Goal: Information Seeking & Learning: Learn about a topic

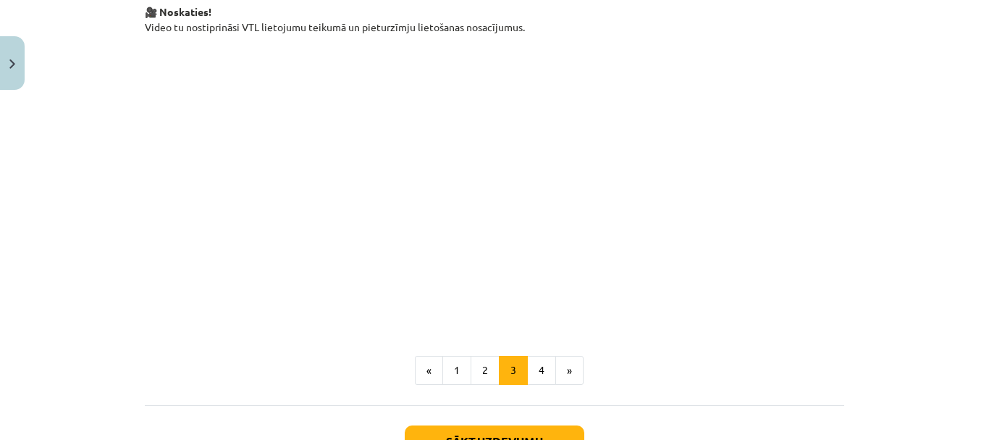
scroll to position [382, 0]
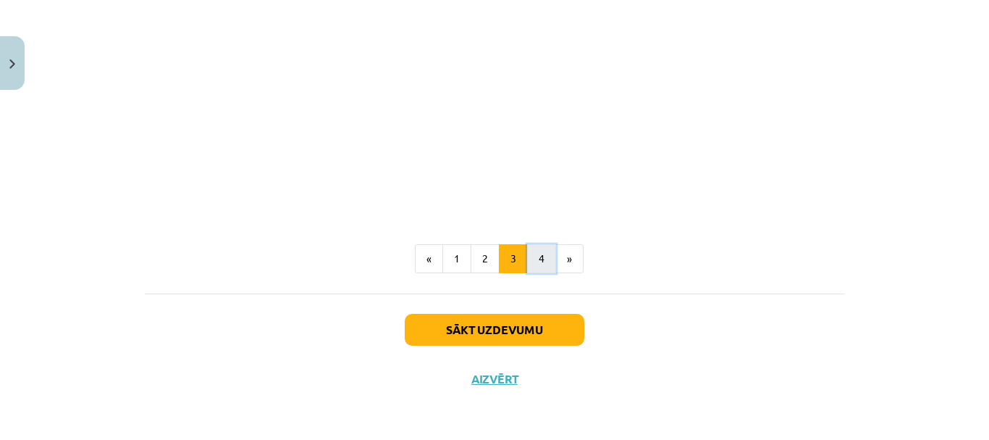
click at [536, 261] on button "4" at bounding box center [541, 258] width 29 height 29
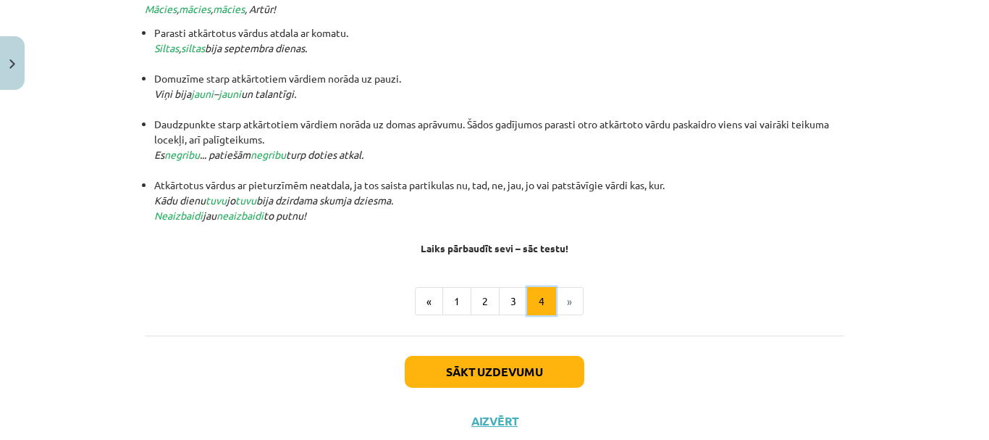
scroll to position [259, 0]
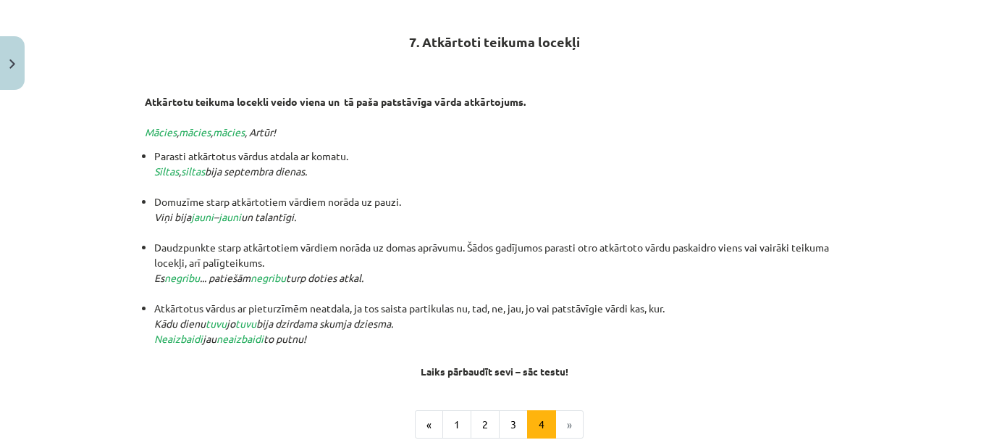
click at [536, 261] on li "Daudzpunkte starp atkārtotiem vārdiem norāda uz domas aprāvumu. Šādos gadījumos…" at bounding box center [499, 270] width 690 height 61
click at [552, 141] on div "7. Atkārtoti teikuma locekļi Atkārtotu teikuma locekli veido viena un tā paša p…" at bounding box center [494, 188] width 699 height 377
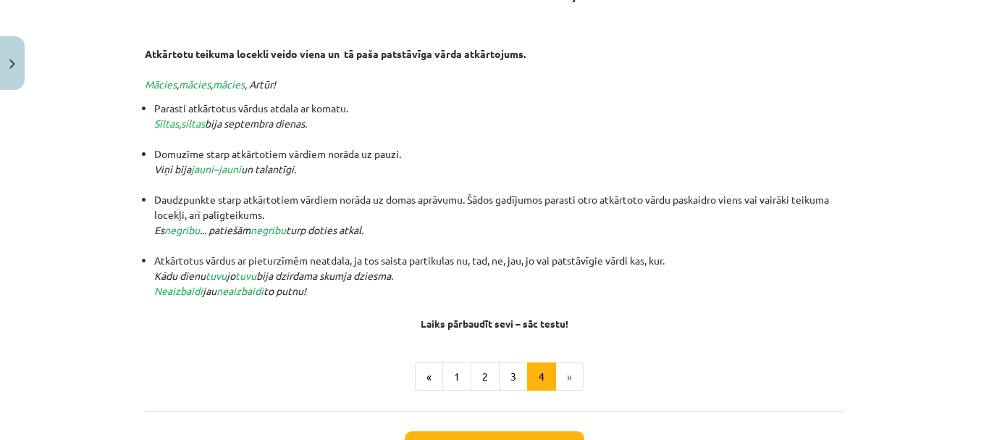
scroll to position [332, 0]
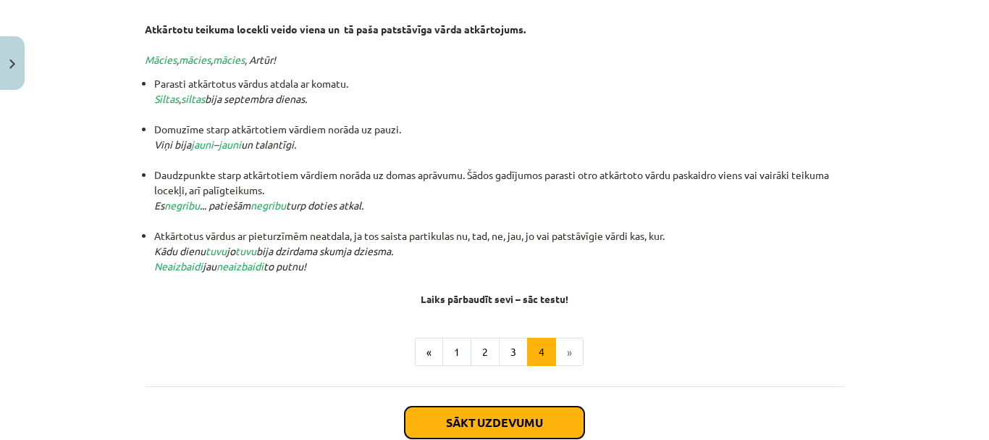
click at [529, 427] on button "Sākt uzdevumu" at bounding box center [495, 422] width 180 height 32
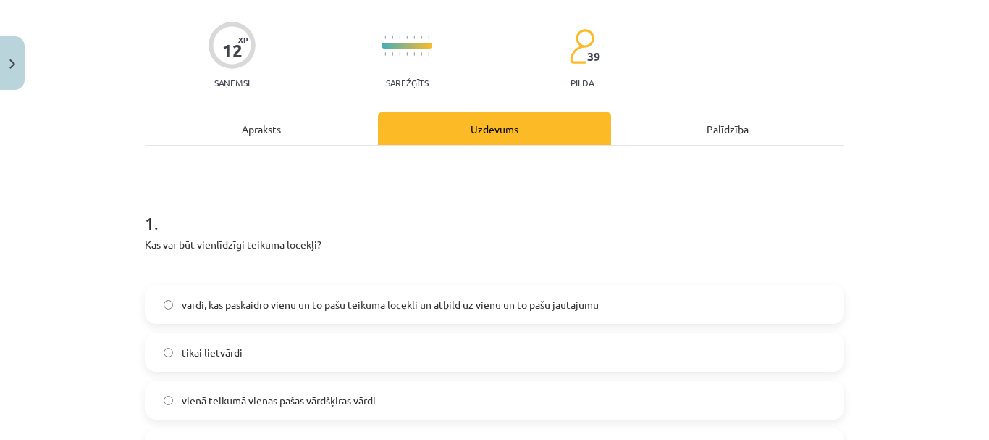
scroll to position [181, 0]
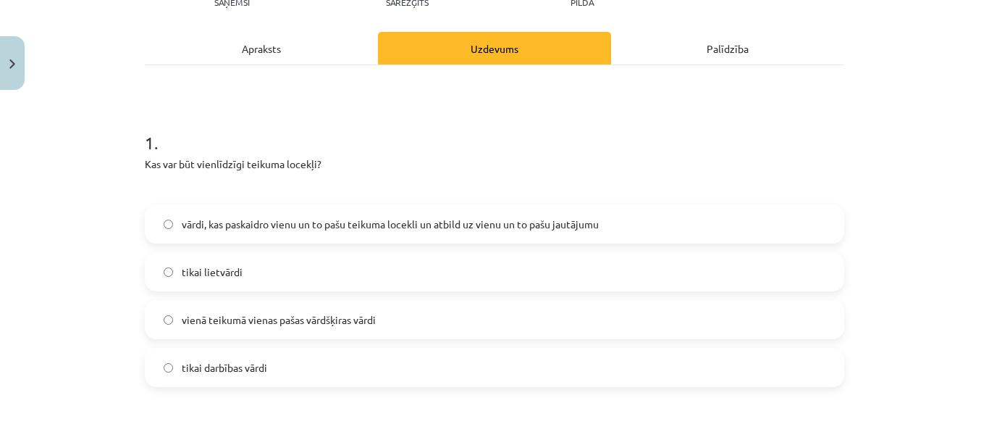
click at [340, 232] on label "vārdi, kas paskaidro vienu un to pašu teikuma locekli un atbild uz vienu un to …" at bounding box center [494, 224] width 697 height 36
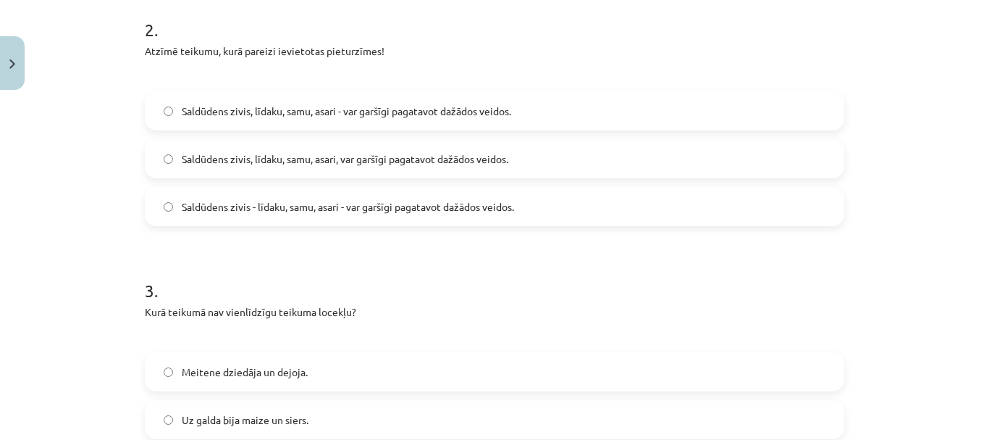
scroll to position [561, 0]
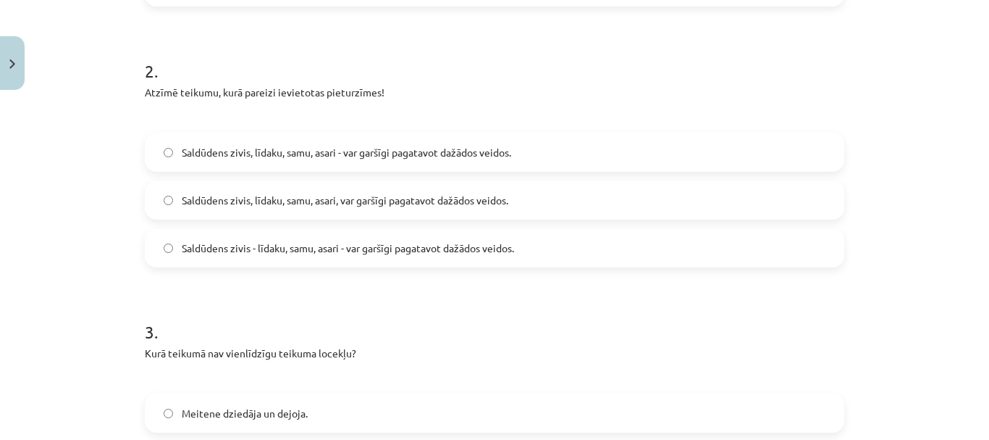
click at [353, 209] on label "Saldūdens zivis, līdaku, samu, asari, var garšīgi pagatavot dažādos veidos." at bounding box center [494, 200] width 697 height 36
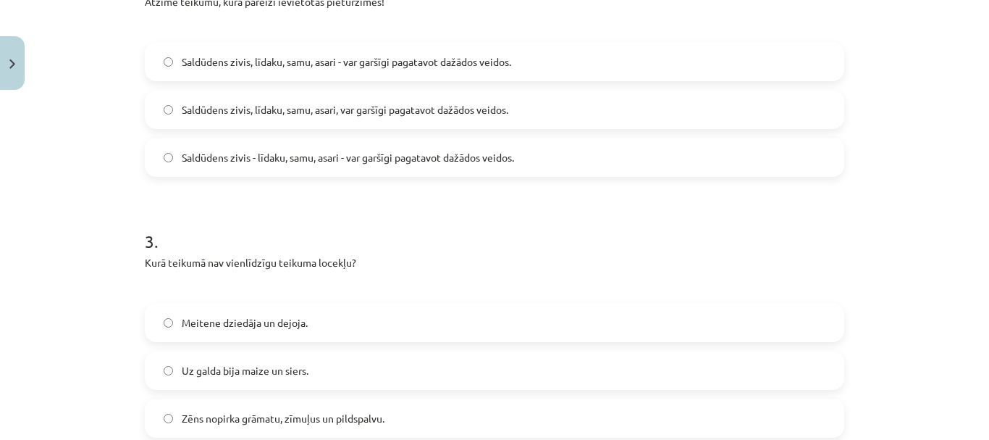
scroll to position [778, 0]
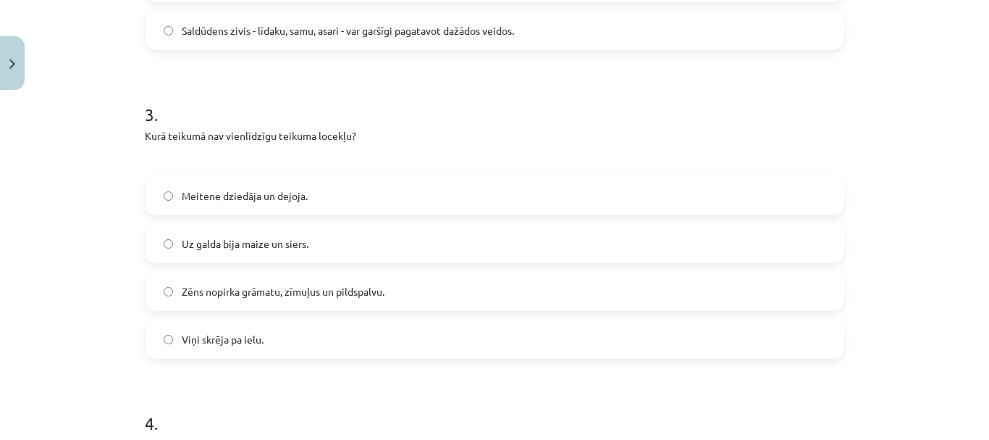
click at [201, 350] on label "Viņi skrēja pa ielu." at bounding box center [494, 339] width 697 height 36
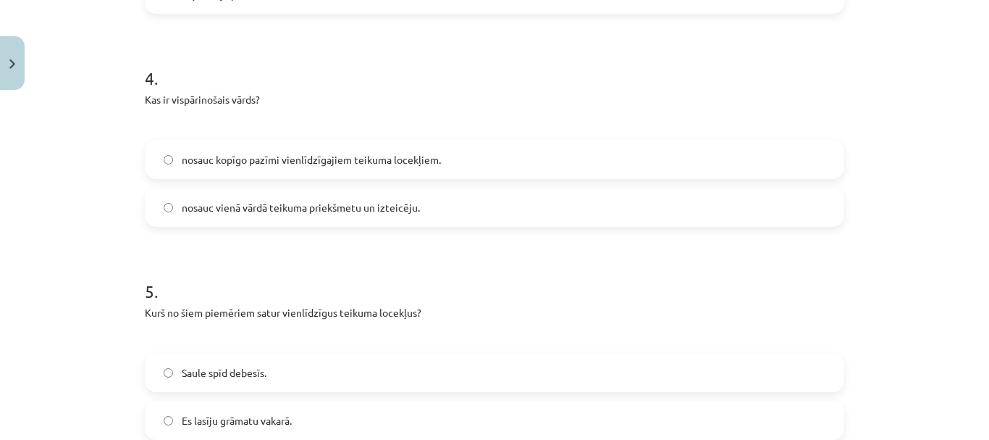
scroll to position [1140, 0]
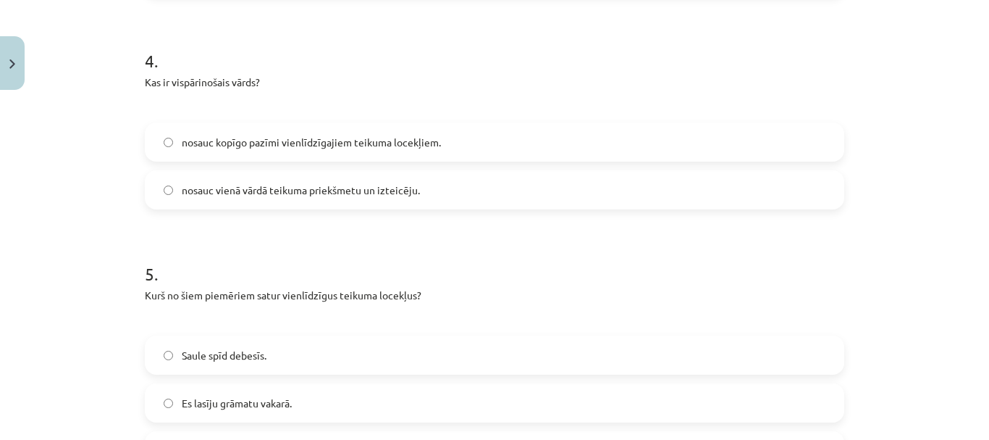
click at [217, 151] on label "nosauc kopīgo pazīmi vienlīdzīgajiem teikuma locekļiem." at bounding box center [494, 142] width 697 height 36
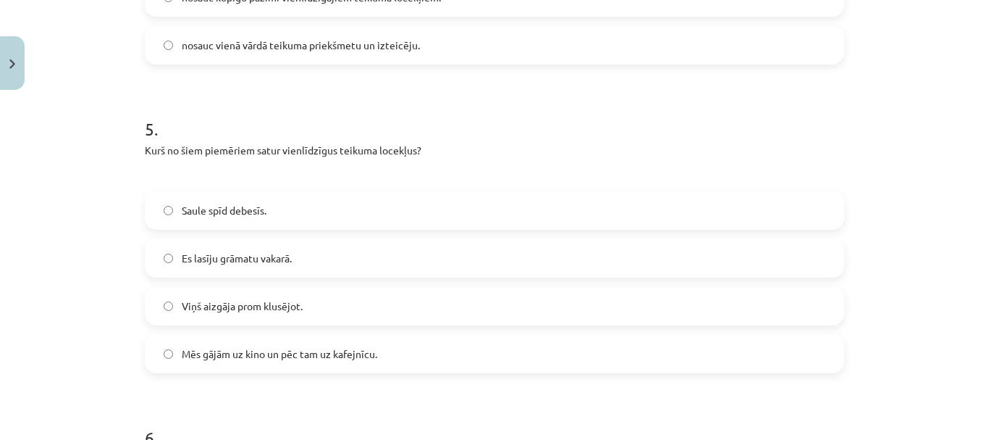
scroll to position [1358, 0]
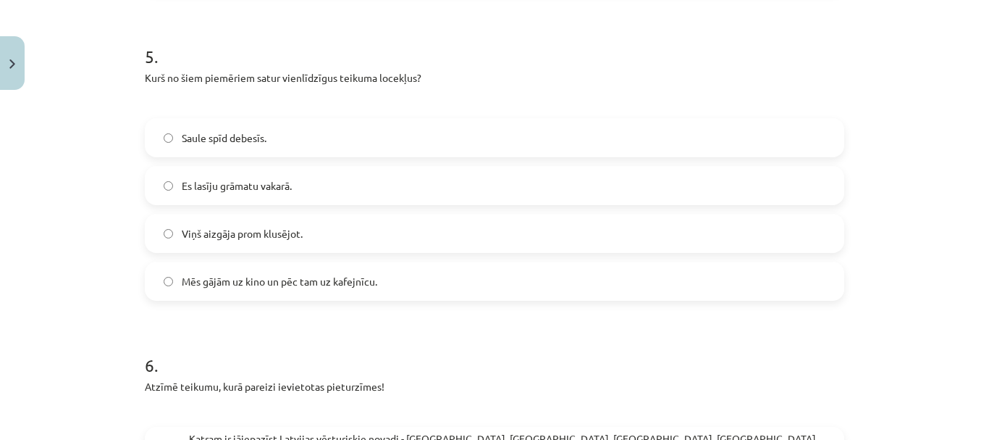
click at [292, 197] on label "Es lasīju grāmatu vakarā." at bounding box center [494, 185] width 697 height 36
click at [257, 285] on span "Mēs gājām uz kino un pēc tam uz kafejnīcu." at bounding box center [280, 281] width 196 height 15
click at [33, 172] on div "Mācību tēma: Latviešu valodas i - 12. klases 1.ieskaites mācību materiāls (c) #…" at bounding box center [494, 220] width 989 height 440
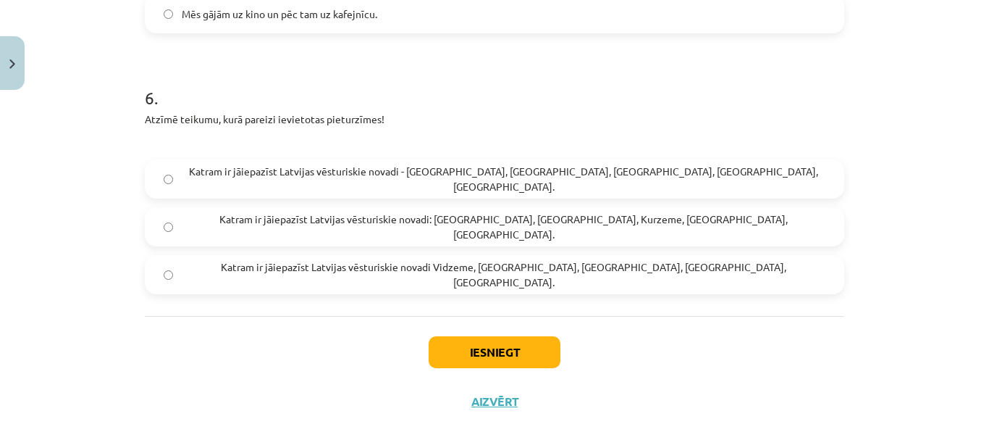
scroll to position [1647, 0]
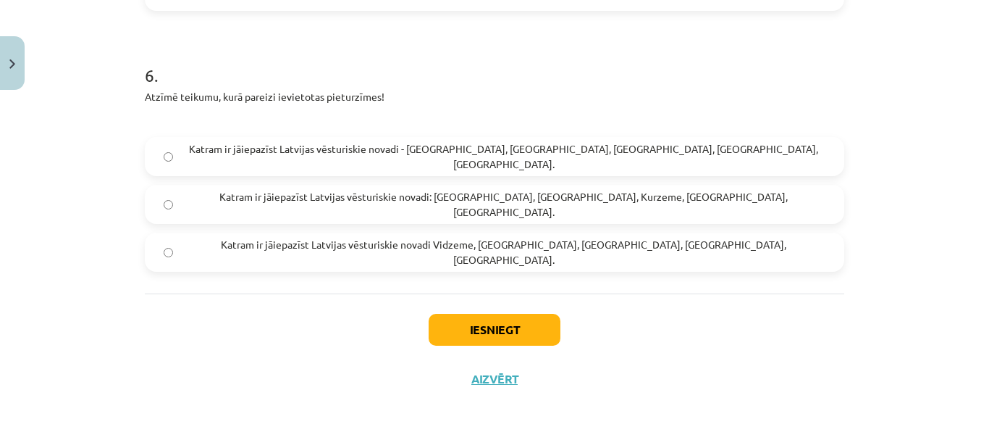
click at [403, 211] on span "Katram ir jāiepazīst Latvijas vēsturiskie novadi: [GEOGRAPHIC_DATA], [GEOGRAPHI…" at bounding box center [504, 204] width 644 height 30
click at [502, 335] on button "Iesniegt" at bounding box center [495, 330] width 132 height 32
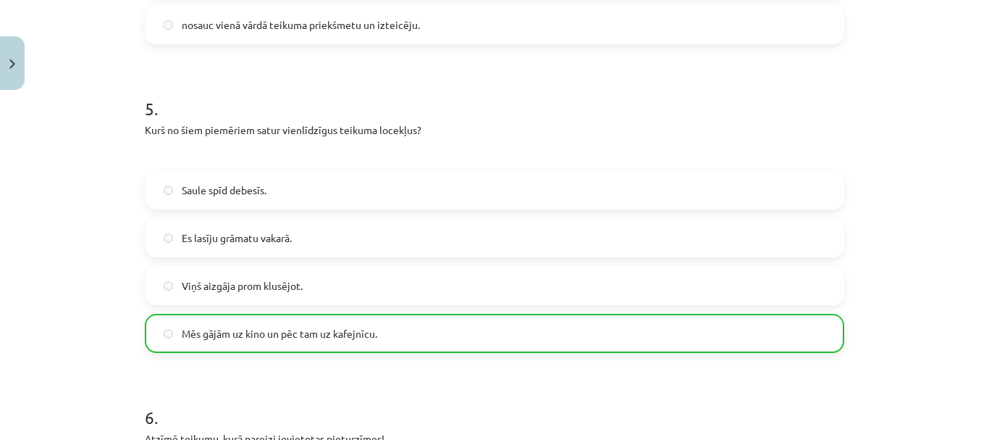
scroll to position [1694, 0]
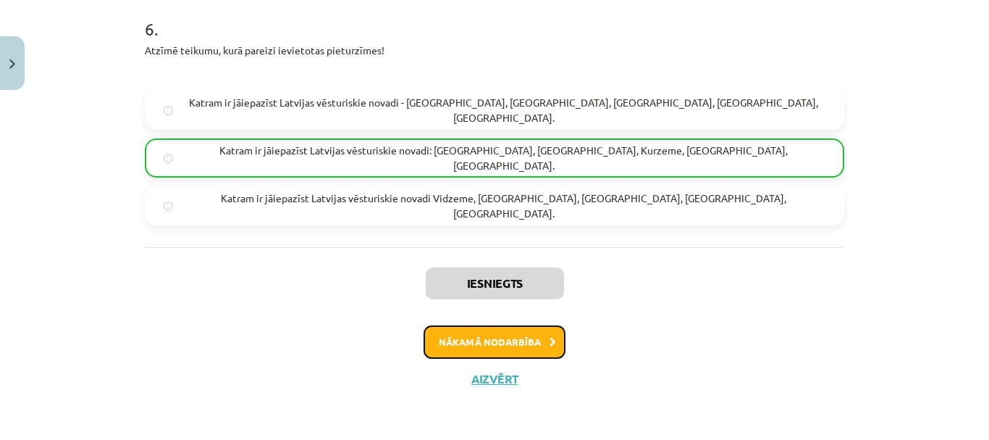
click at [524, 345] on button "Nākamā nodarbība" at bounding box center [495, 341] width 142 height 33
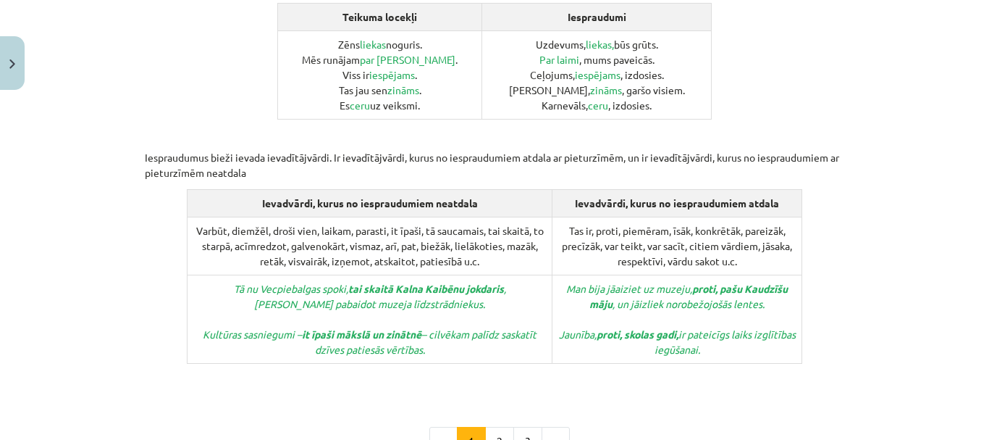
scroll to position [838, 0]
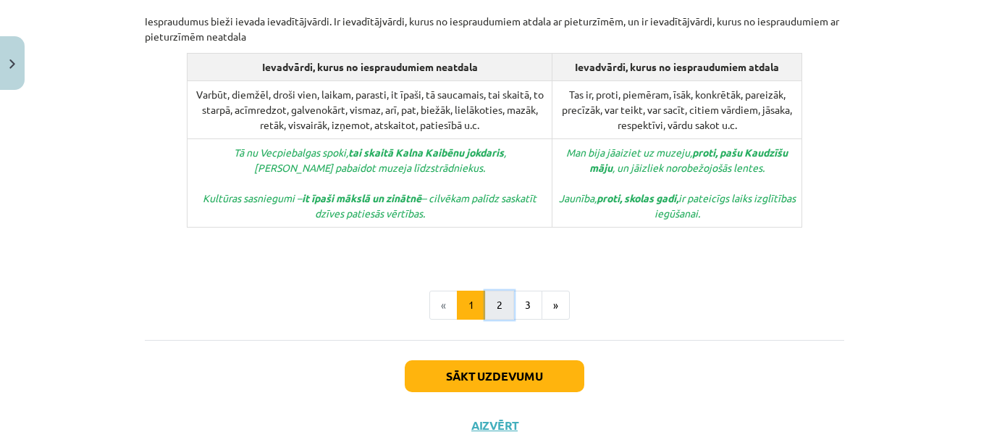
click at [495, 290] on button "2" at bounding box center [499, 304] width 29 height 29
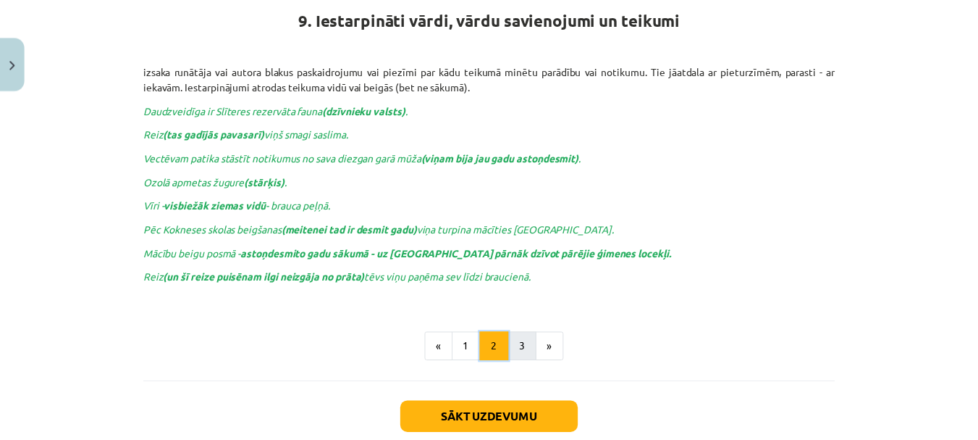
scroll to position [384, 0]
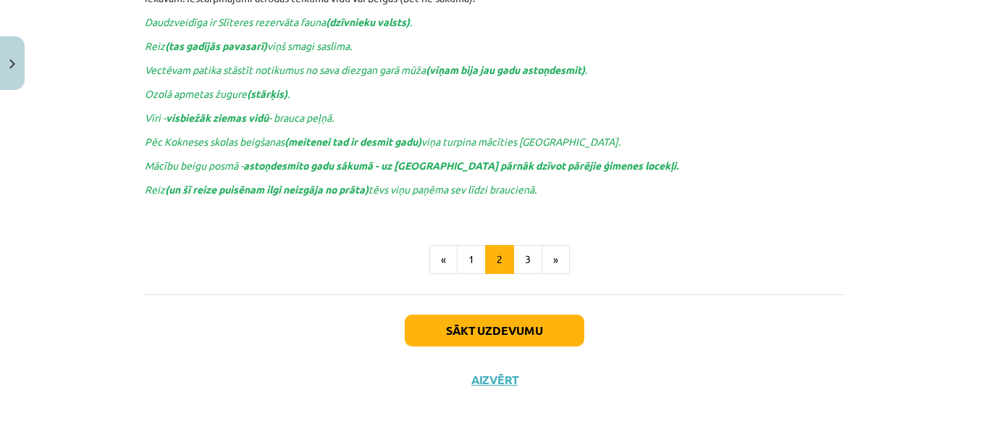
click at [489, 369] on div "Sākt uzdevumu Aizvērt" at bounding box center [494, 344] width 699 height 101
click at [489, 377] on button "Aizvērt" at bounding box center [494, 379] width 55 height 14
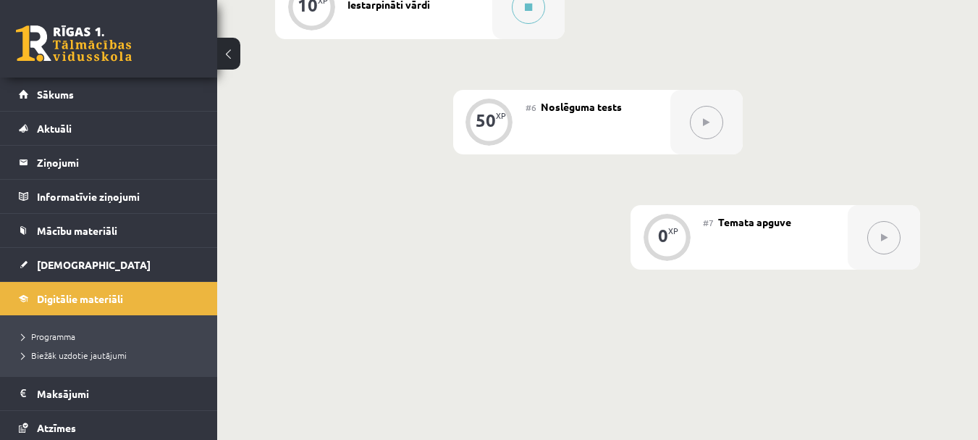
scroll to position [930, 0]
